Goal: Navigation & Orientation: Find specific page/section

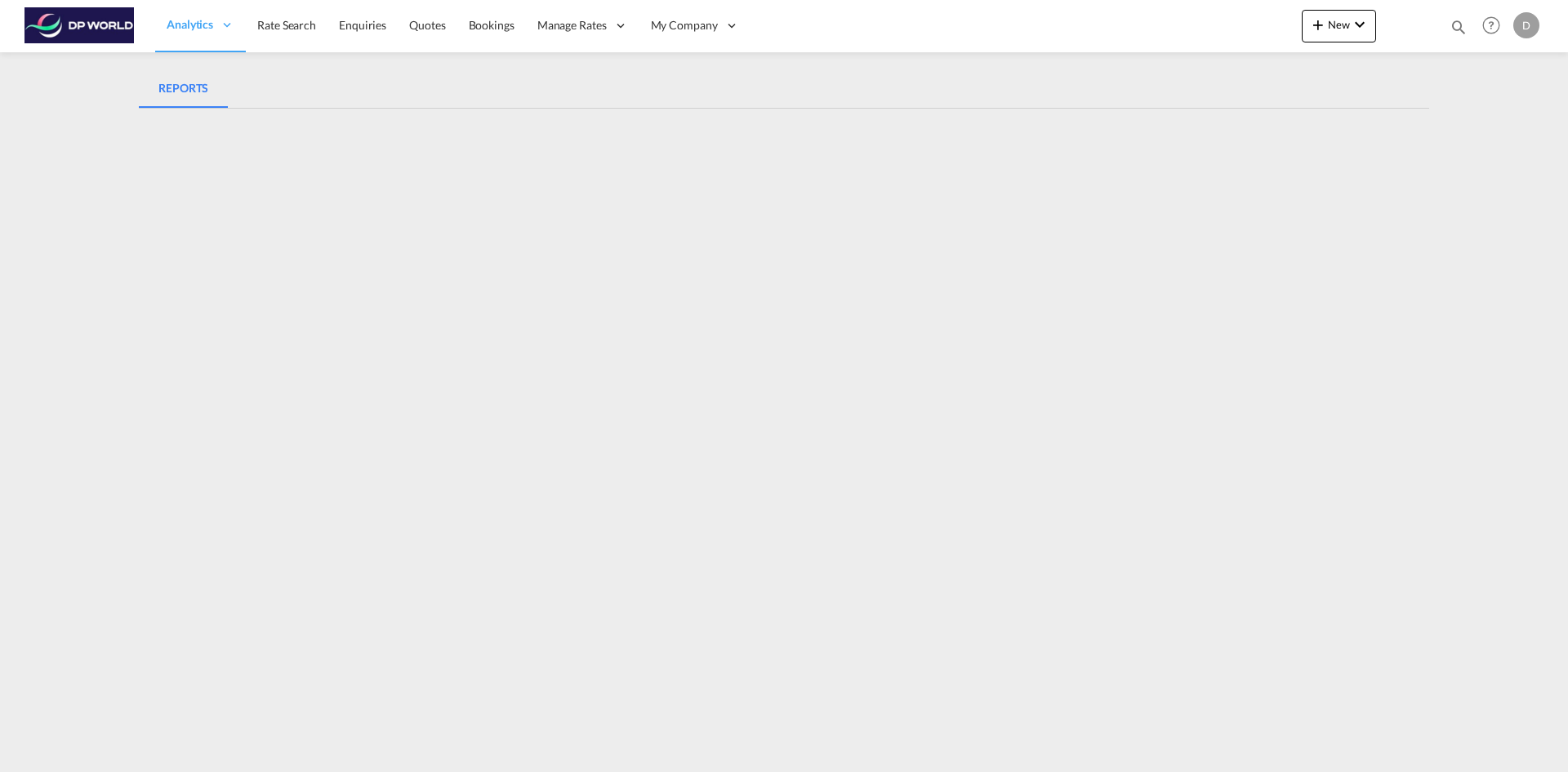
click at [188, 91] on div "REPORTS" at bounding box center [183, 88] width 50 height 20
click at [196, 86] on link "Reports" at bounding box center [236, 79] width 163 height 53
